Goal: Task Accomplishment & Management: Use online tool/utility

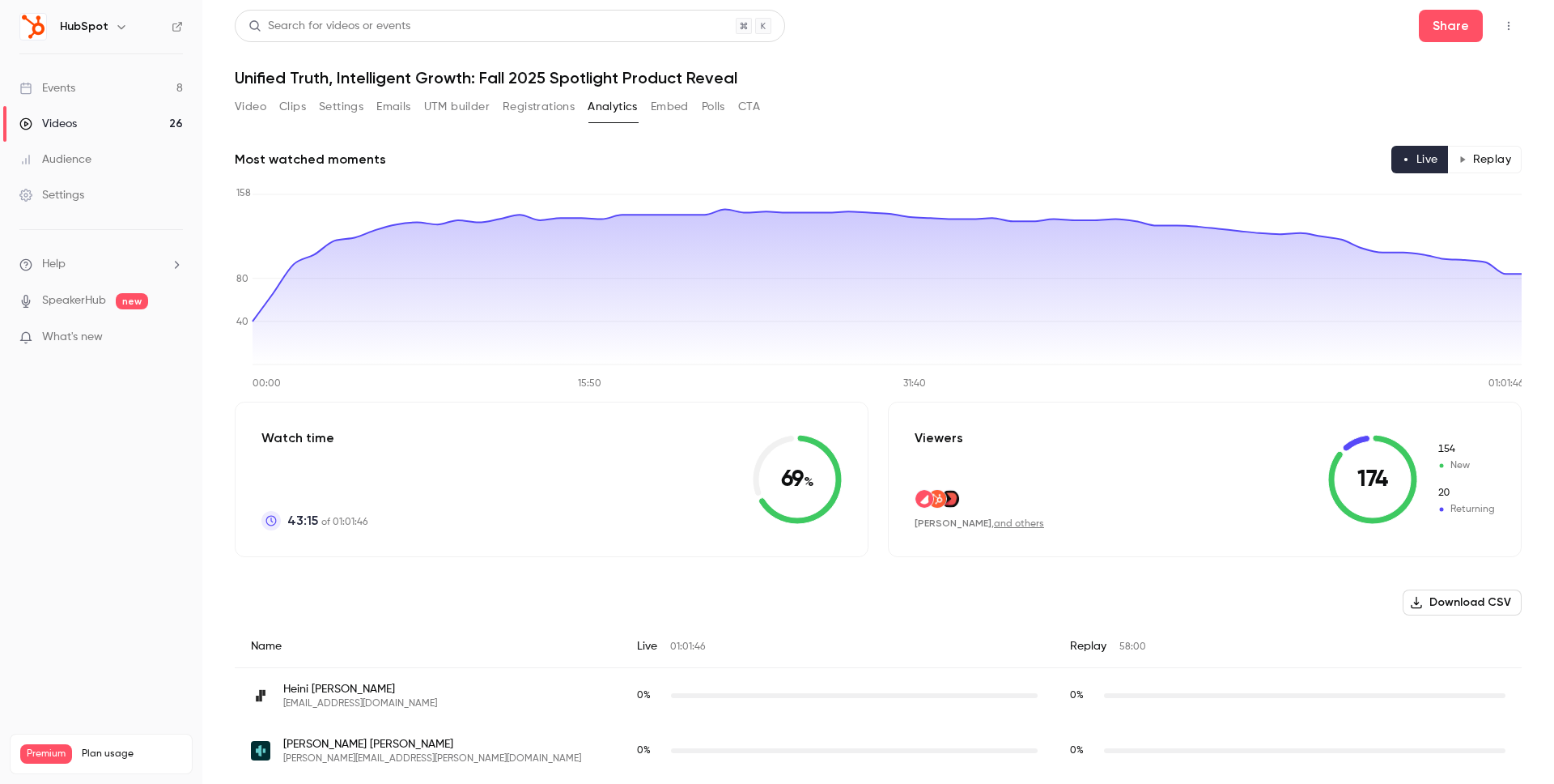
click at [564, 103] on button "Registrations" at bounding box center [538, 107] width 72 height 26
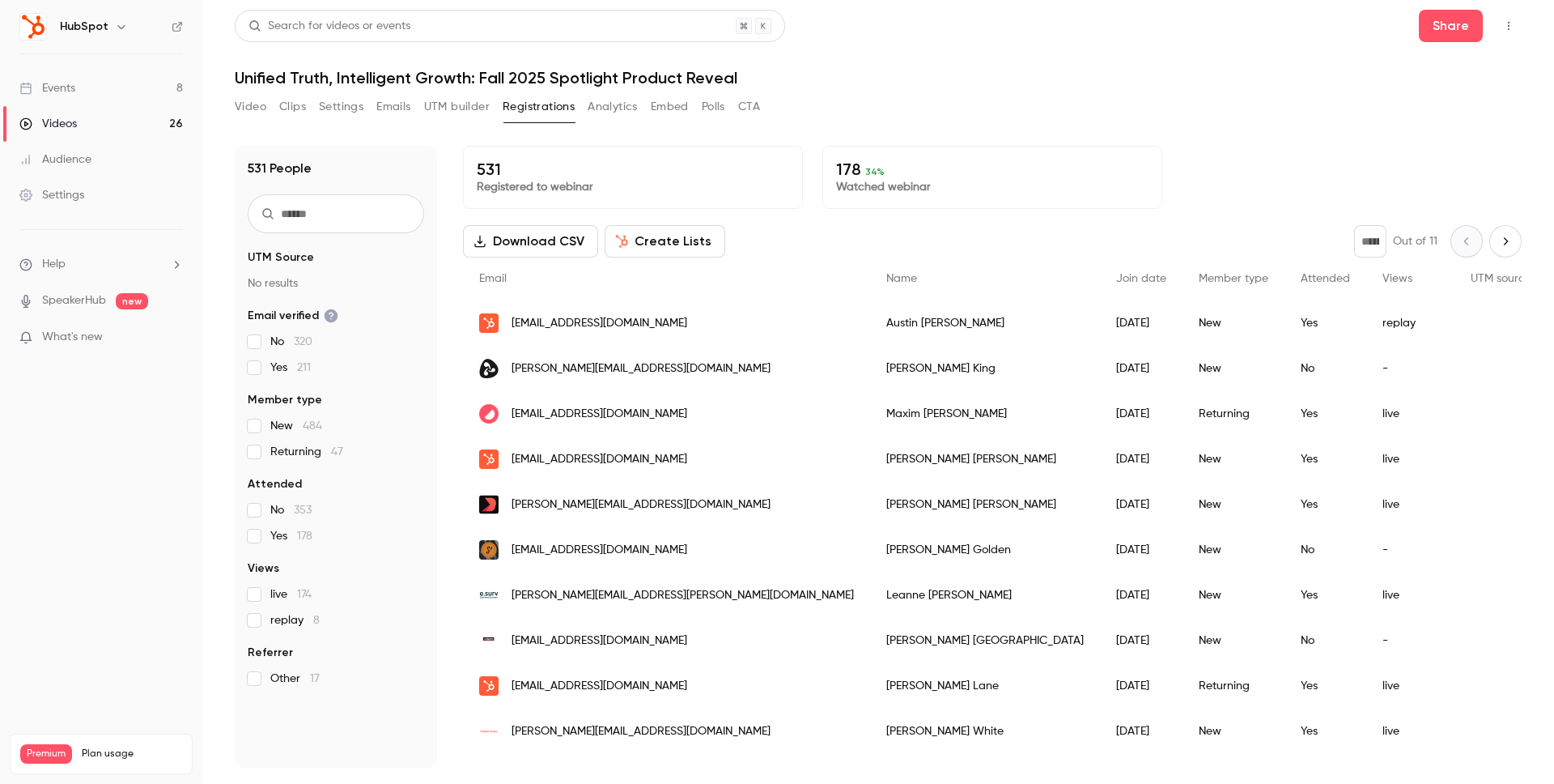
click at [969, 111] on div "Video Clips Settings Emails UTM builder Registrations Analytics Embed Polls CTA" at bounding box center [878, 110] width 1288 height 32
click at [673, 237] on button "Create Lists" at bounding box center [665, 241] width 120 height 32
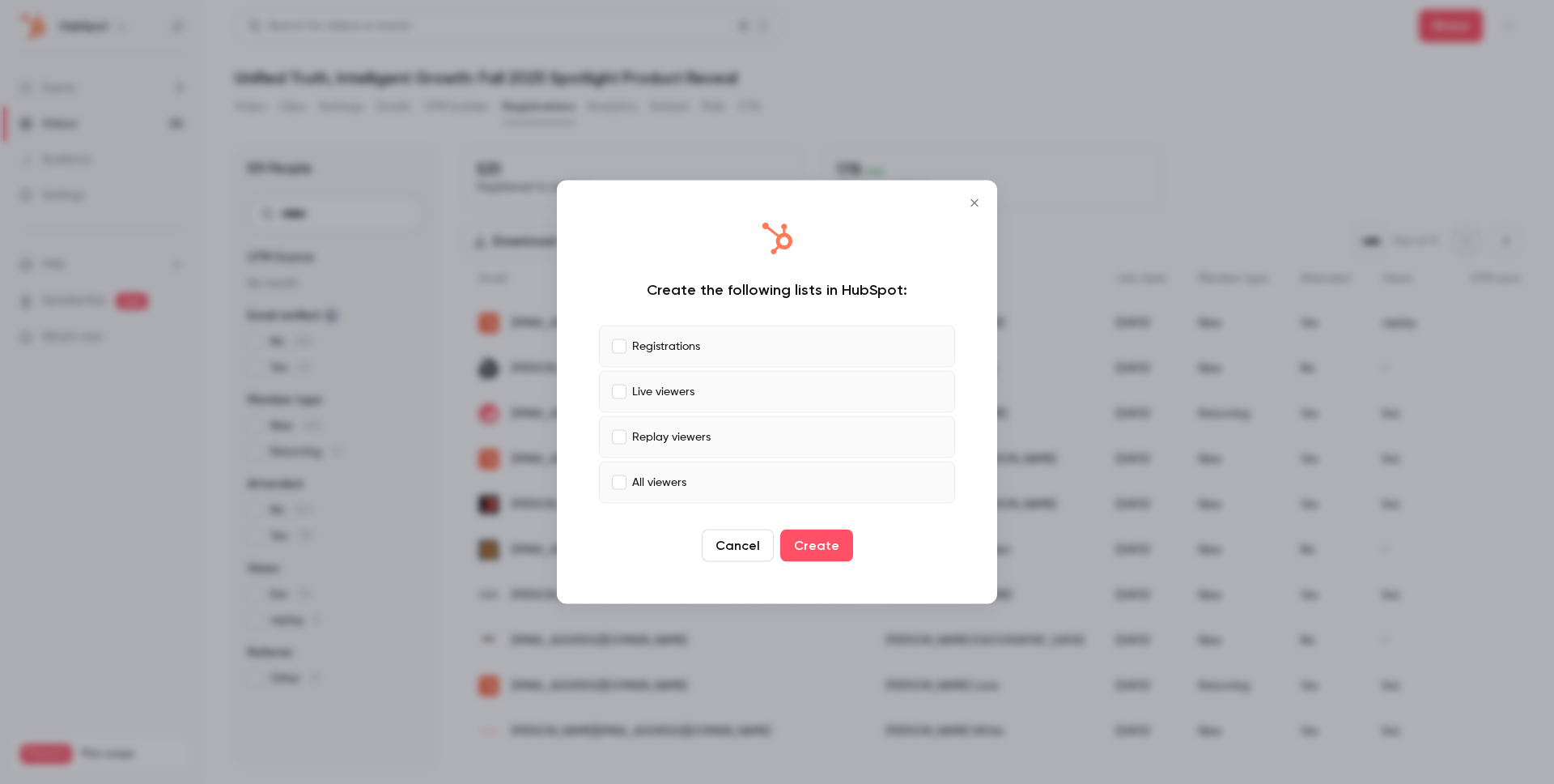
click at [650, 344] on p "Registrations" at bounding box center [666, 346] width 68 height 17
click at [671, 432] on p "Replay viewers" at bounding box center [671, 437] width 78 height 17
click at [668, 477] on p "All viewers" at bounding box center [660, 482] width 55 height 17
click at [828, 548] on button "Create" at bounding box center [816, 546] width 72 height 32
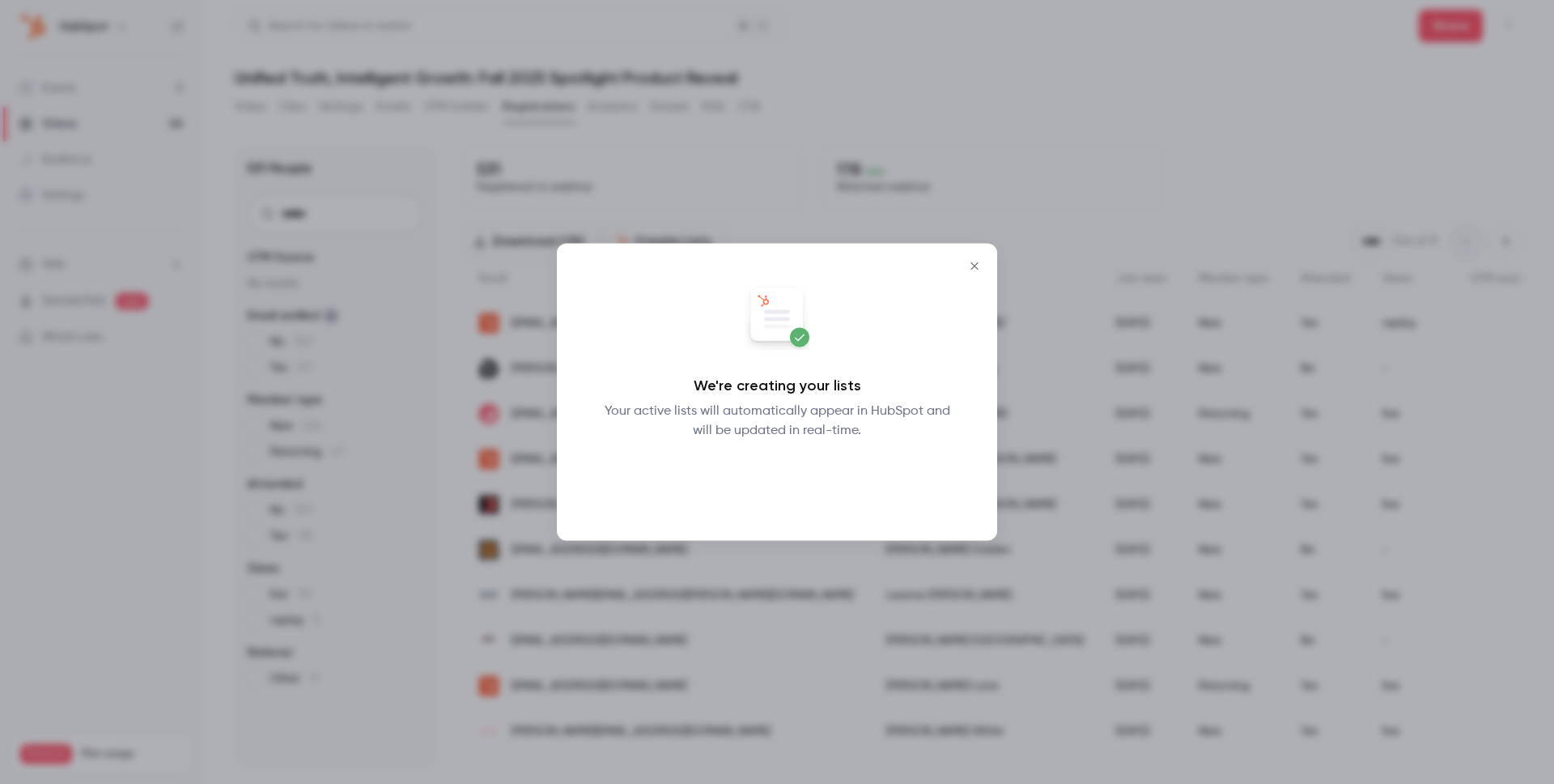
click at [779, 488] on button "Okay" at bounding box center [777, 482] width 59 height 32
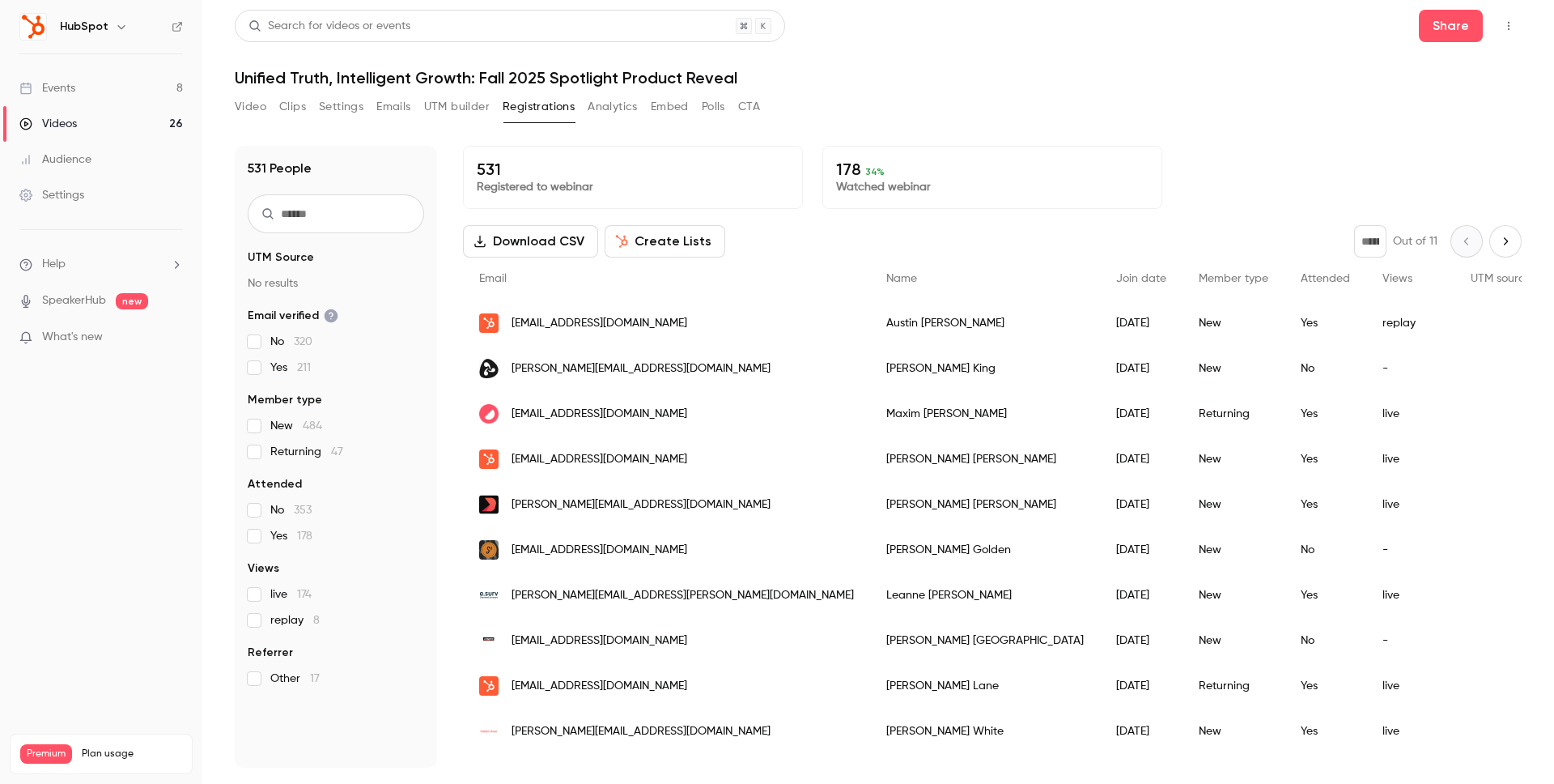
click at [1328, 78] on h1 "Unified Truth, Intelligent Growth: Fall 2025 Spotlight Product Reveal" at bounding box center [878, 77] width 1288 height 20
